Goal: Task Accomplishment & Management: Complete application form

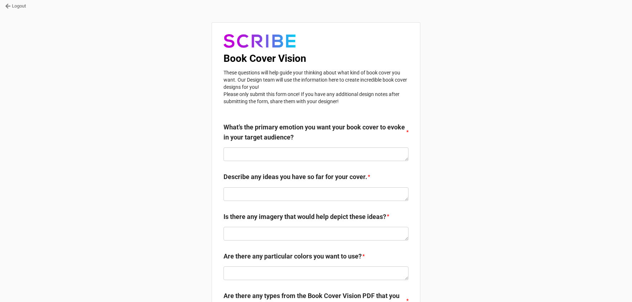
click at [16, 4] on link "Logout" at bounding box center [15, 6] width 21 height 7
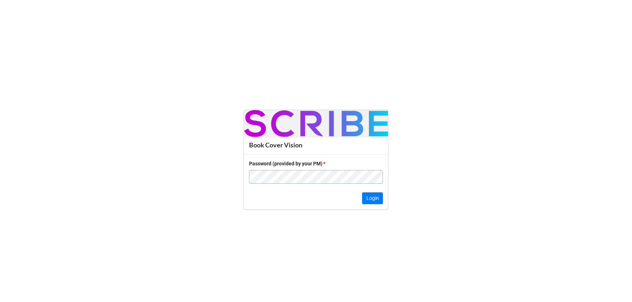
click button "Login" at bounding box center [372, 199] width 21 height 12
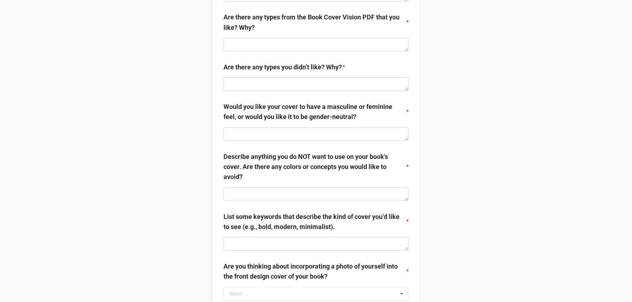
scroll to position [492, 0]
